Goal: Find contact information: Find contact information

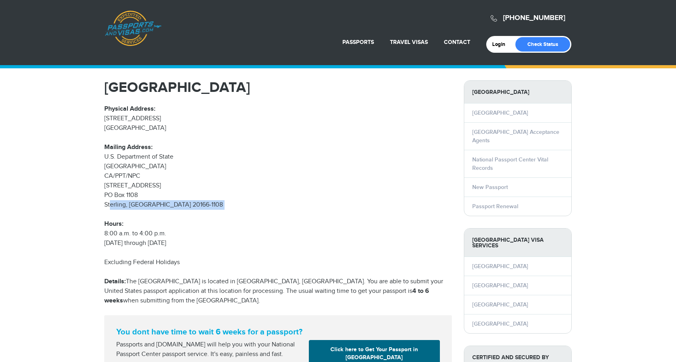
drag, startPoint x: 112, startPoint y: 210, endPoint x: 171, endPoint y: 215, distance: 58.5
click at [160, 215] on p "Physical Address: 207 International Drive Portsmouth, NH 03801 Mailing Address:…" at bounding box center [278, 176] width 348 height 144
click at [171, 215] on p "Physical Address: 207 International Drive Portsmouth, NH 03801 Mailing Address:…" at bounding box center [278, 176] width 348 height 144
click at [159, 251] on div "National Passport Center Physical Address: 207 International Drive Portsmouth, …" at bounding box center [278, 229] width 348 height 299
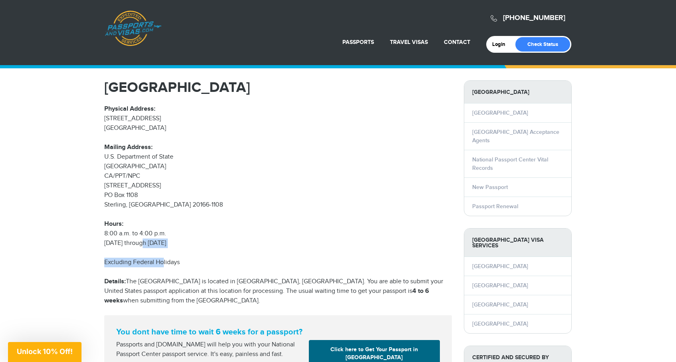
click at [173, 250] on div "National Passport Center Physical Address: 207 International Drive Portsmouth, …" at bounding box center [278, 229] width 348 height 299
drag, startPoint x: 151, startPoint y: 270, endPoint x: 204, endPoint y: 265, distance: 52.9
click at [177, 269] on div "National Passport Center Physical Address: 207 International Drive Portsmouth, …" at bounding box center [278, 229] width 348 height 299
click at [205, 264] on p "Excluding Federal Holidays" at bounding box center [278, 263] width 348 height 10
drag, startPoint x: 129, startPoint y: 262, endPoint x: 201, endPoint y: 263, distance: 71.5
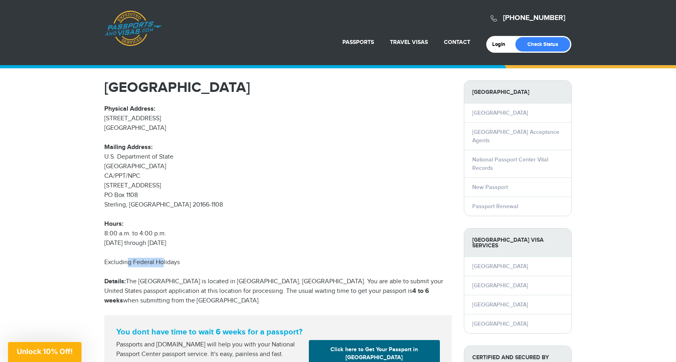
click at [185, 264] on p "Excluding Federal Holidays" at bounding box center [278, 263] width 348 height 10
click at [201, 263] on p "Excluding Federal Holidays" at bounding box center [278, 263] width 348 height 10
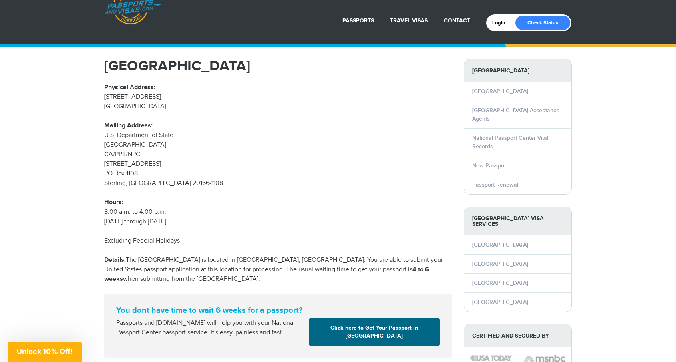
scroll to position [40, 0]
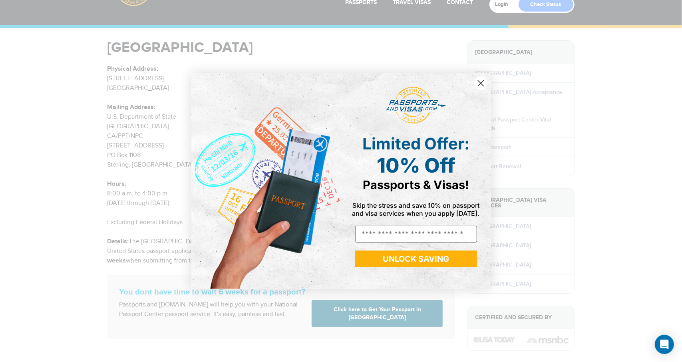
click at [481, 79] on circle "Close dialog" at bounding box center [480, 83] width 13 height 13
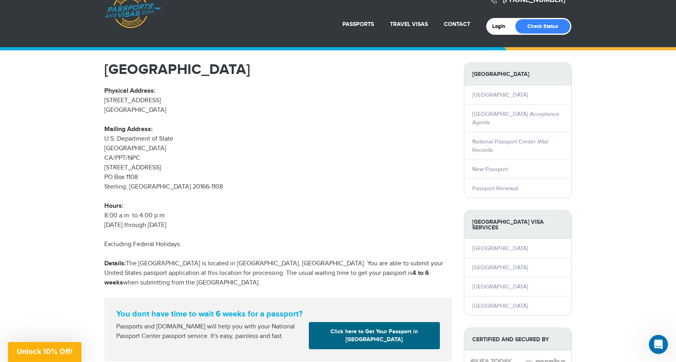
scroll to position [0, 0]
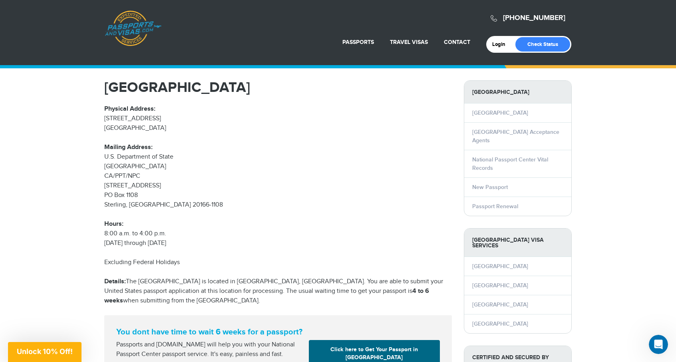
click at [248, 204] on p "Physical Address: 207 International Drive Portsmouth, NH 03801 Mailing Address:…" at bounding box center [278, 176] width 348 height 144
click at [221, 85] on h1 "National Passport Center" at bounding box center [278, 87] width 348 height 14
click at [221, 84] on h1 "National Passport Center" at bounding box center [278, 87] width 348 height 14
click at [196, 218] on p "Physical Address: 207 International Drive Portsmouth, NH 03801 Mailing Address:…" at bounding box center [278, 176] width 348 height 144
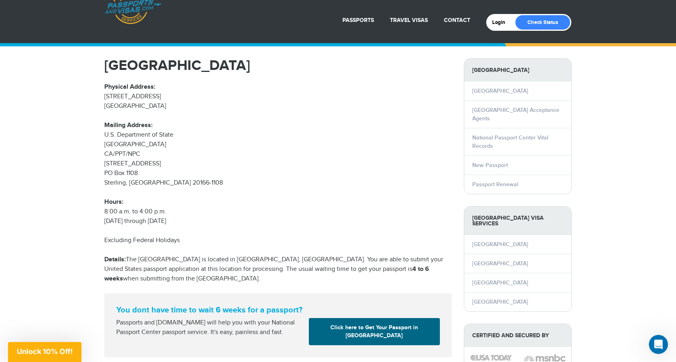
scroll to position [40, 0]
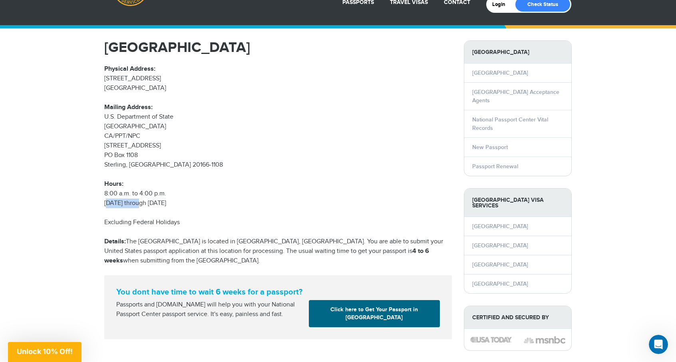
drag, startPoint x: 123, startPoint y: 204, endPoint x: 153, endPoint y: 199, distance: 30.3
click at [151, 200] on p "Physical Address: 207 International Drive Portsmouth, NH 03801 Mailing Address:…" at bounding box center [278, 136] width 348 height 144
click at [155, 199] on p "Physical Address: 207 International Drive Portsmouth, NH 03801 Mailing Address:…" at bounding box center [278, 136] width 348 height 144
drag, startPoint x: 125, startPoint y: 161, endPoint x: 162, endPoint y: 159, distance: 36.9
click at [151, 159] on p "Physical Address: 207 International Drive Portsmouth, NH 03801 Mailing Address:…" at bounding box center [278, 136] width 348 height 144
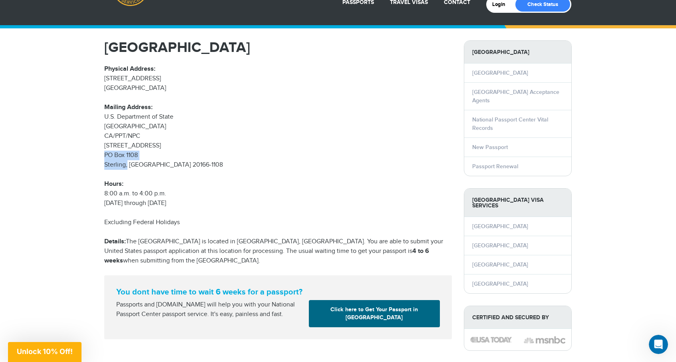
drag, startPoint x: 162, startPoint y: 159, endPoint x: 166, endPoint y: 167, distance: 8.8
click at [162, 158] on p "Physical Address: 207 International Drive Portsmouth, NH 03801 Mailing Address:…" at bounding box center [278, 136] width 348 height 144
click at [177, 196] on p "Physical Address: 207 International Drive Portsmouth, NH 03801 Mailing Address:…" at bounding box center [278, 136] width 348 height 144
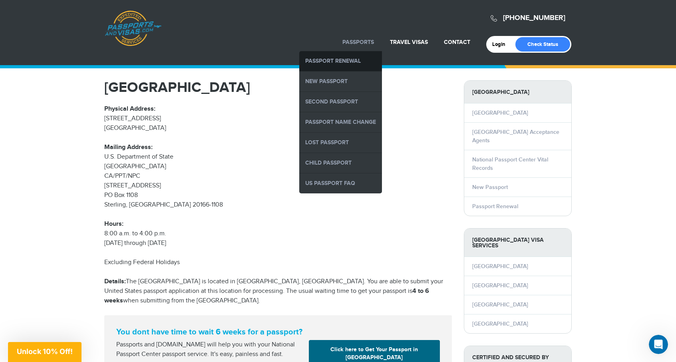
click at [368, 65] on link "Passport Renewal" at bounding box center [340, 61] width 83 height 20
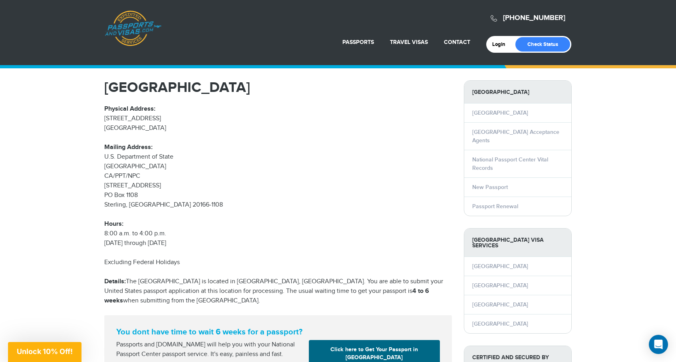
click at [175, 107] on p "Physical Address: 207 International Drive Portsmouth, NH 03801 Mailing Address:…" at bounding box center [278, 176] width 348 height 144
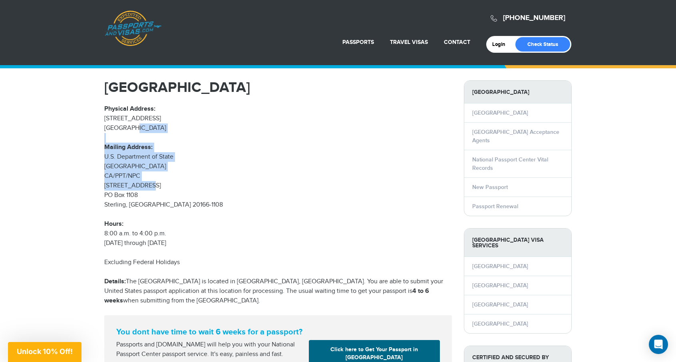
drag, startPoint x: 135, startPoint y: 140, endPoint x: 146, endPoint y: 183, distance: 44.6
click at [146, 183] on p "Physical Address: 207 International Drive Portsmouth, NH 03801 Mailing Address:…" at bounding box center [278, 176] width 348 height 144
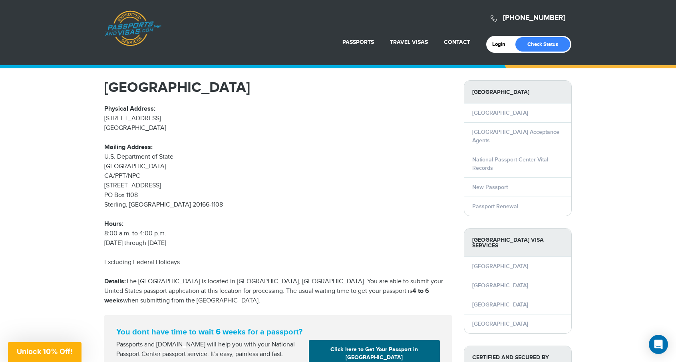
click at [180, 202] on p "Physical Address: 207 International Drive Portsmouth, NH 03801 Mailing Address:…" at bounding box center [278, 176] width 348 height 144
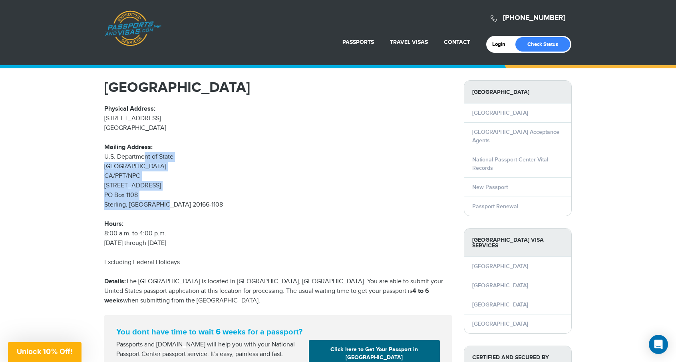
drag, startPoint x: 141, startPoint y: 153, endPoint x: 160, endPoint y: 206, distance: 56.0
click at [159, 206] on p "Physical Address: 207 International Drive Portsmouth, NH 03801 Mailing Address:…" at bounding box center [278, 176] width 348 height 144
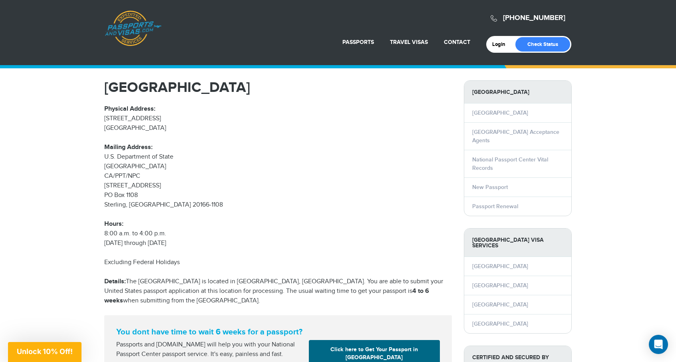
click at [246, 215] on p "Physical Address: 207 International Drive Portsmouth, NH 03801 Mailing Address:…" at bounding box center [278, 176] width 348 height 144
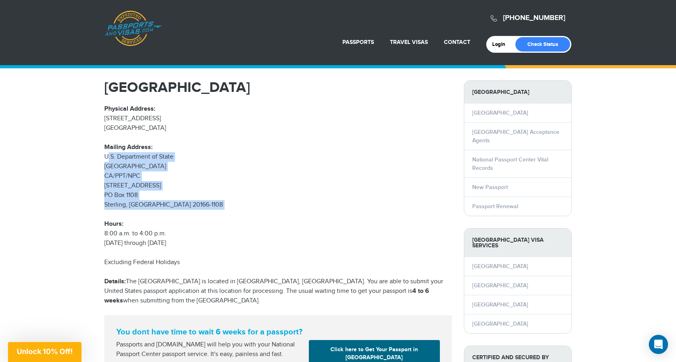
drag, startPoint x: 157, startPoint y: 206, endPoint x: 88, endPoint y: 156, distance: 85.0
click at [192, 190] on p "Physical Address: 207 International Drive Portsmouth, NH 03801 Mailing Address:…" at bounding box center [278, 176] width 348 height 144
drag, startPoint x: 105, startPoint y: 146, endPoint x: 179, endPoint y: 203, distance: 93.2
click at [177, 201] on p "Physical Address: 207 International Drive Portsmouth, NH 03801 Mailing Address:…" at bounding box center [278, 176] width 348 height 144
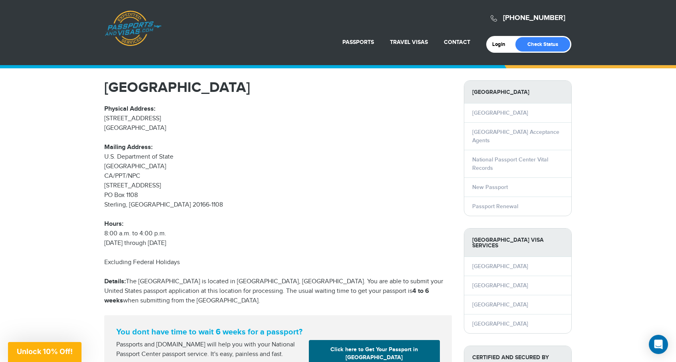
click at [199, 210] on p "Physical Address: 207 International Drive Portsmouth, NH 03801 Mailing Address:…" at bounding box center [278, 176] width 348 height 144
drag, startPoint x: 119, startPoint y: 119, endPoint x: 219, endPoint y: 126, distance: 100.1
click at [219, 126] on p "Physical Address: 207 International Drive Portsmouth, NH 03801 Mailing Address:…" at bounding box center [278, 176] width 348 height 144
drag, startPoint x: 184, startPoint y: 93, endPoint x: 261, endPoint y: 93, distance: 77.1
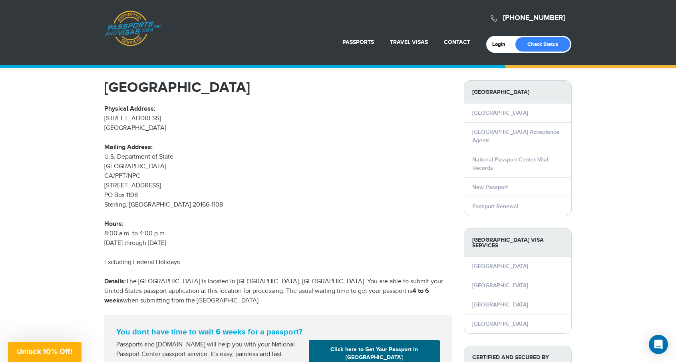
click at [261, 93] on h1 "National Passport Center" at bounding box center [278, 87] width 348 height 14
drag, startPoint x: 167, startPoint y: 91, endPoint x: 276, endPoint y: 95, distance: 109.1
click at [276, 94] on h1 "National Passport Center" at bounding box center [278, 87] width 348 height 14
click at [276, 96] on div "National Passport Center Physical Address: 207 International Drive Portsmouth, …" at bounding box center [278, 229] width 348 height 299
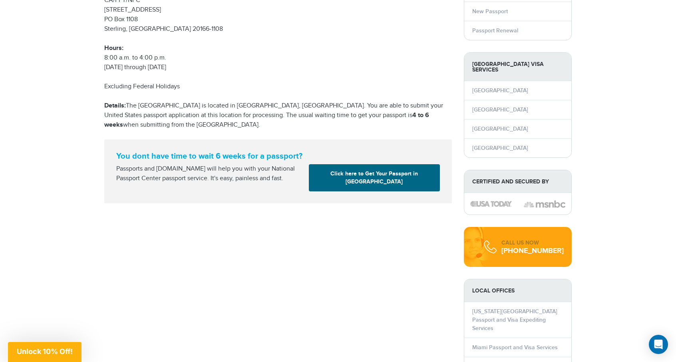
scroll to position [80, 0]
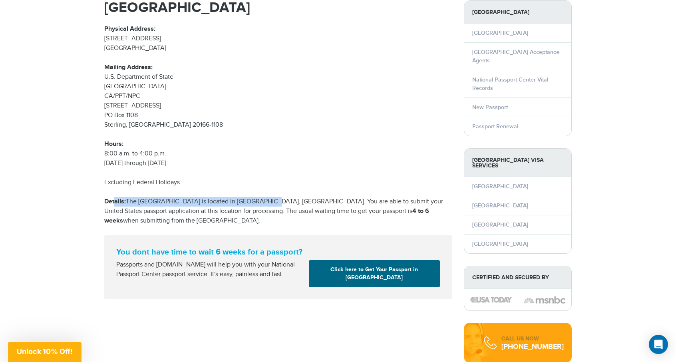
drag, startPoint x: 150, startPoint y: 199, endPoint x: 308, endPoint y: 202, distance: 158.2
click at [308, 202] on p "Details: The National Passport Center is located in Portsmouth, nh. You are abl…" at bounding box center [278, 211] width 348 height 29
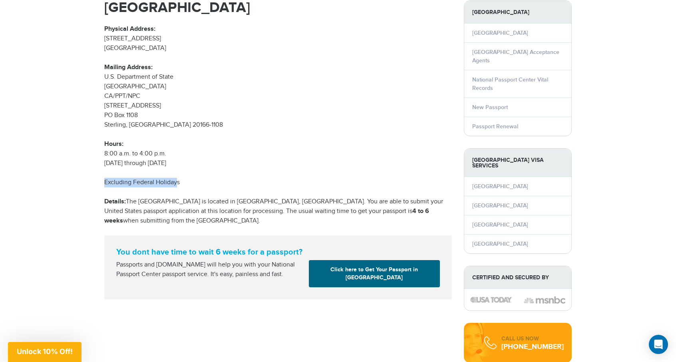
drag, startPoint x: 94, startPoint y: 177, endPoint x: 183, endPoint y: 185, distance: 89.5
click at [181, 185] on div "800-860-8610 Passports & Visas.com Login Check Status Passports Passport Renewa…" at bounding box center [338, 367] width 676 height 894
click at [183, 185] on p "Excluding Federal Holidays" at bounding box center [278, 183] width 348 height 10
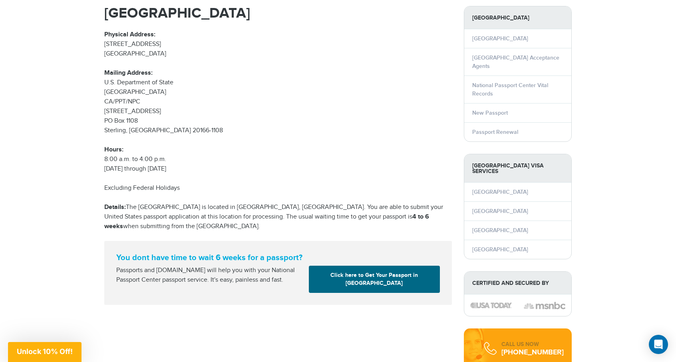
scroll to position [0, 0]
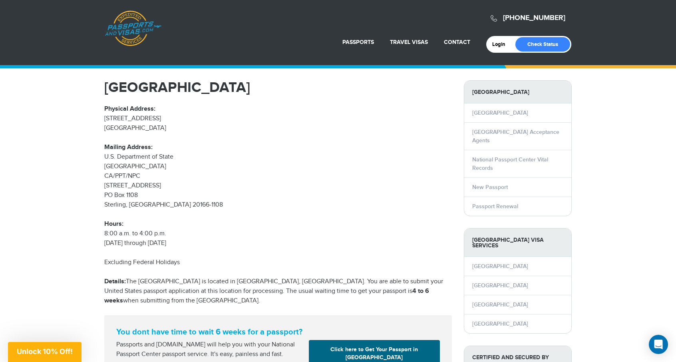
click at [314, 216] on p "Physical Address: 207 International Drive Portsmouth, NH 03801 Mailing Address:…" at bounding box center [278, 176] width 348 height 144
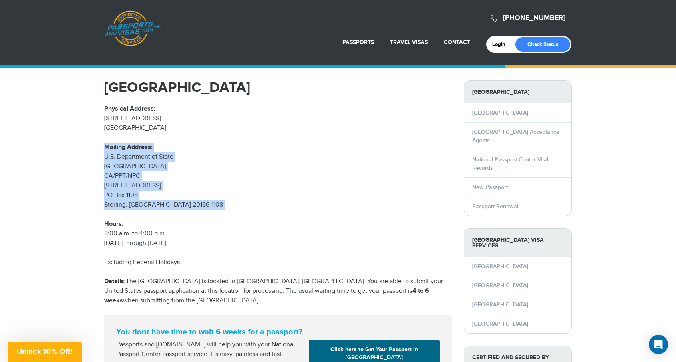
drag, startPoint x: 104, startPoint y: 144, endPoint x: 189, endPoint y: 223, distance: 115.6
click at [183, 223] on div "National Passport Center Physical Address: 207 International Drive Portsmouth, …" at bounding box center [278, 229] width 360 height 299
click at [189, 222] on p "Physical Address: 207 International Drive Portsmouth, NH 03801 Mailing Address:…" at bounding box center [278, 176] width 348 height 144
click at [370, 176] on p "Physical Address: 207 International Drive Portsmouth, NH 03801 Mailing Address:…" at bounding box center [278, 176] width 348 height 144
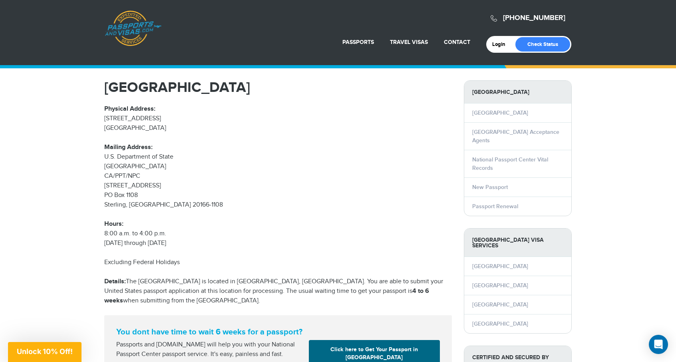
click at [344, 252] on div "National Passport Center Physical Address: 207 International Drive Portsmouth, …" at bounding box center [278, 229] width 348 height 299
drag, startPoint x: 184, startPoint y: 199, endPoint x: 203, endPoint y: 207, distance: 20.8
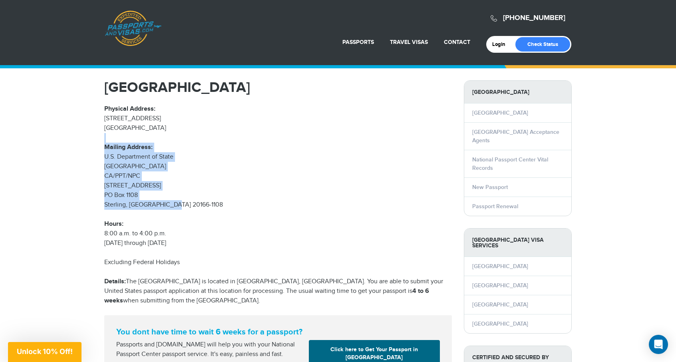
click at [203, 207] on p "Physical Address: 207 International Drive Portsmouth, NH 03801 Mailing Address:…" at bounding box center [278, 176] width 348 height 144
drag, startPoint x: 153, startPoint y: 164, endPoint x: 160, endPoint y: 164, distance: 6.4
click at [160, 164] on p "Physical Address: 207 International Drive Portsmouth, NH 03801 Mailing Address:…" at bounding box center [278, 176] width 348 height 144
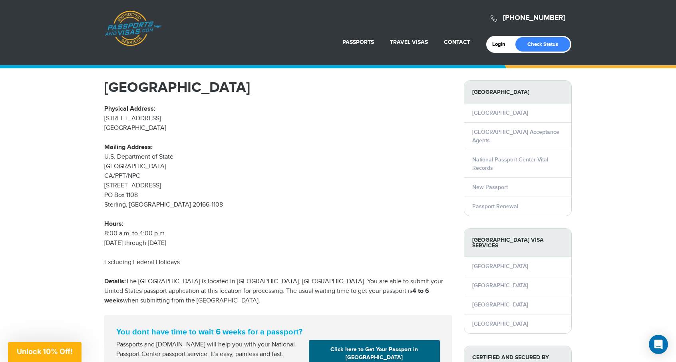
click at [162, 164] on p "Physical Address: 207 International Drive Portsmouth, NH 03801 Mailing Address:…" at bounding box center [278, 176] width 348 height 144
drag, startPoint x: 177, startPoint y: 143, endPoint x: 193, endPoint y: 199, distance: 58.3
click at [187, 193] on p "Physical Address: 207 International Drive Portsmouth, NH 03801 Mailing Address:…" at bounding box center [278, 176] width 348 height 144
click at [241, 203] on p "Physical Address: 207 International Drive Portsmouth, NH 03801 Mailing Address:…" at bounding box center [278, 176] width 348 height 144
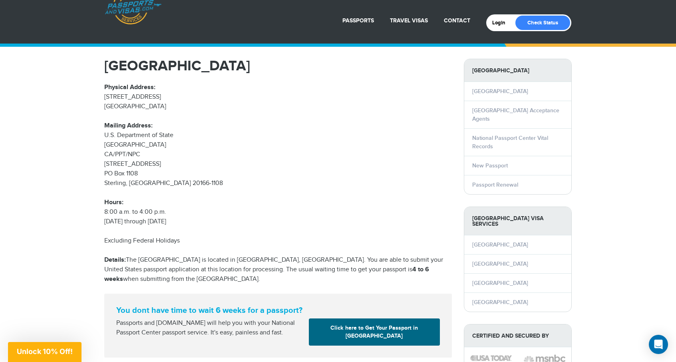
scroll to position [40, 0]
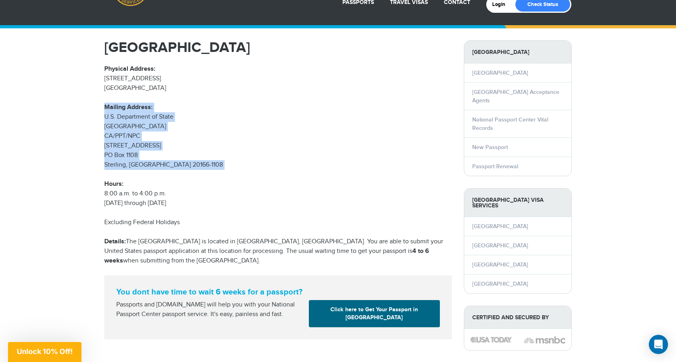
drag, startPoint x: 103, startPoint y: 110, endPoint x: 210, endPoint y: 174, distance: 124.1
click at [210, 174] on div "National Passport Center Physical Address: 207 International Drive Portsmouth, …" at bounding box center [278, 189] width 360 height 299
click at [210, 174] on p "Physical Address: 207 International Drive Portsmouth, NH 03801 Mailing Address:…" at bounding box center [278, 136] width 348 height 144
drag, startPoint x: 178, startPoint y: 165, endPoint x: 75, endPoint y: 109, distance: 117.5
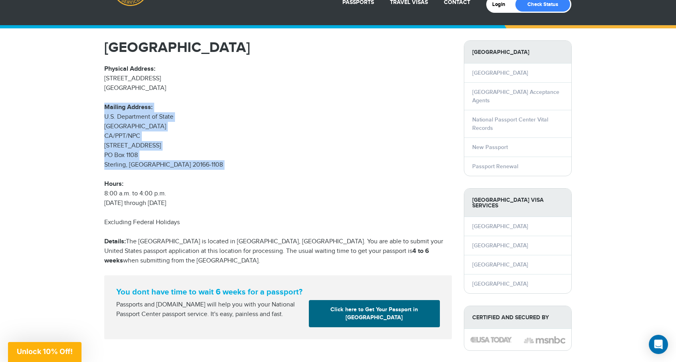
click at [223, 156] on p "Physical Address: 207 International Drive Portsmouth, NH 03801 Mailing Address:…" at bounding box center [278, 136] width 348 height 144
drag, startPoint x: 161, startPoint y: 157, endPoint x: 85, endPoint y: 105, distance: 92.9
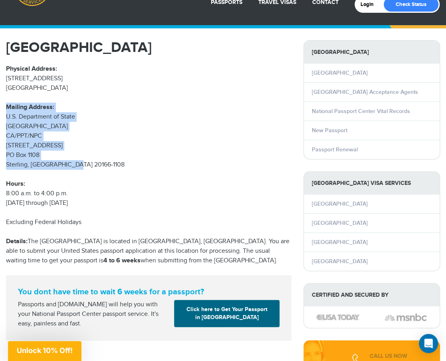
click at [133, 131] on p "Physical Address: 207 International Drive Portsmouth, NH 03801 Mailing Address:…" at bounding box center [149, 136] width 286 height 144
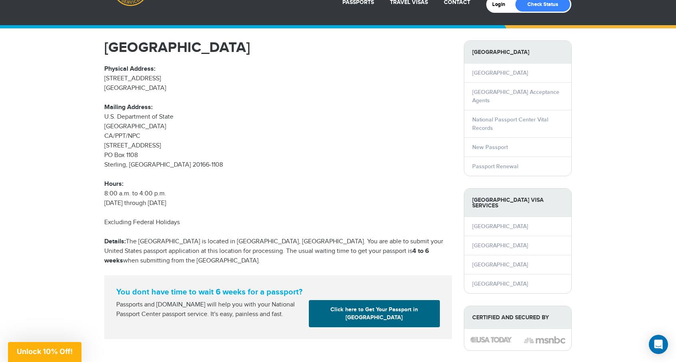
drag, startPoint x: 322, startPoint y: 174, endPoint x: 326, endPoint y: 171, distance: 4.9
click at [324, 173] on p "Physical Address: 207 International Drive Portsmouth, NH 03801 Mailing Address:…" at bounding box center [278, 136] width 348 height 144
click at [327, 148] on p "Physical Address: 207 International Drive Portsmouth, NH 03801 Mailing Address:…" at bounding box center [278, 136] width 348 height 144
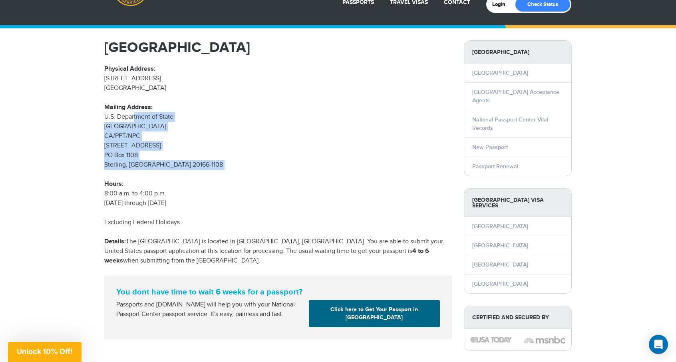
drag, startPoint x: 131, startPoint y: 117, endPoint x: 185, endPoint y: 175, distance: 79.1
click at [185, 174] on p "Physical Address: 207 International Drive Portsmouth, NH 03801 Mailing Address:…" at bounding box center [278, 136] width 348 height 144
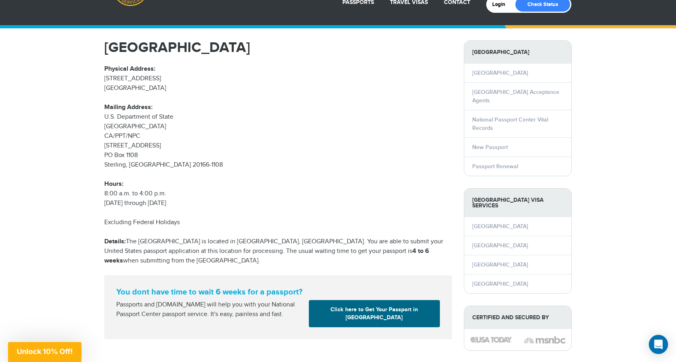
click at [194, 180] on p "Physical Address: 207 International Drive Portsmouth, NH 03801 Mailing Address:…" at bounding box center [278, 136] width 348 height 144
